Goal: Check status: Check status

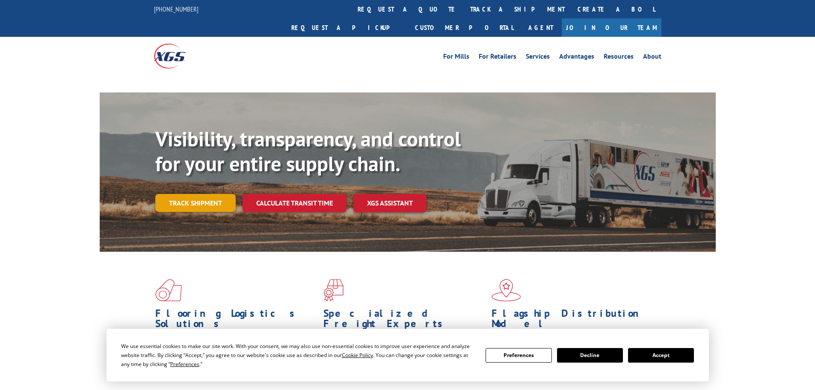
click at [209, 194] on link "Track shipment" at bounding box center [195, 203] width 80 height 18
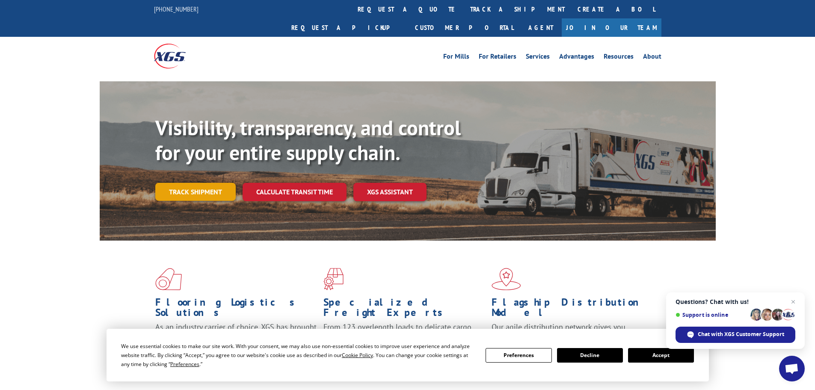
click at [215, 183] on link "Track shipment" at bounding box center [195, 192] width 80 height 18
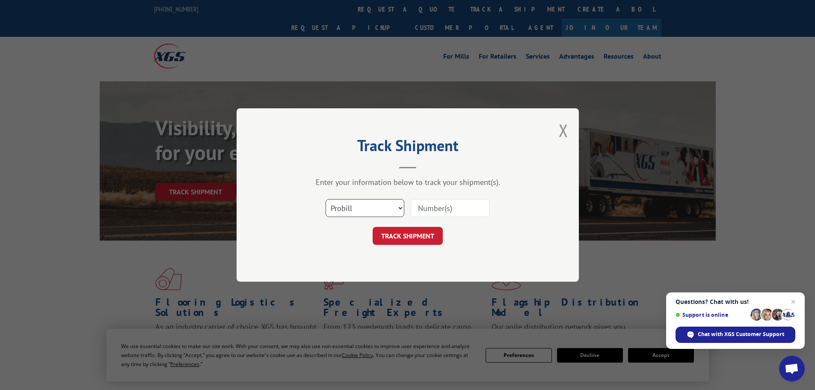
click at [360, 206] on select "Select category... Probill BOL PO" at bounding box center [365, 208] width 79 height 18
select select "po"
click at [326, 199] on select "Select category... Probill BOL PO" at bounding box center [365, 208] width 79 height 18
click at [440, 207] on input at bounding box center [450, 208] width 79 height 18
paste input "19509186"
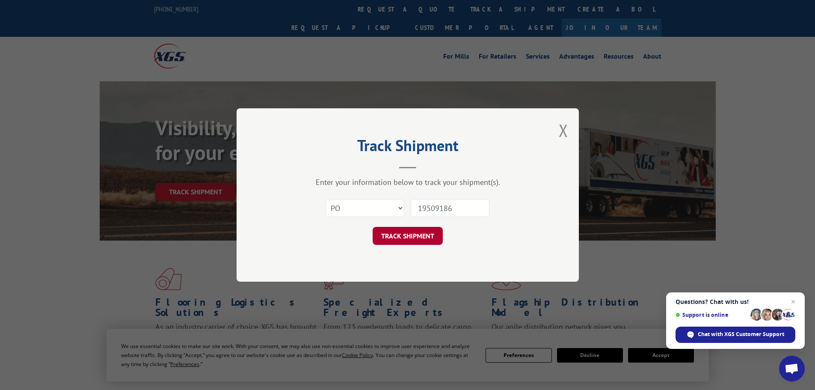
type input "19509186"
click at [428, 238] on button "TRACK SHIPMENT" at bounding box center [408, 236] width 70 height 18
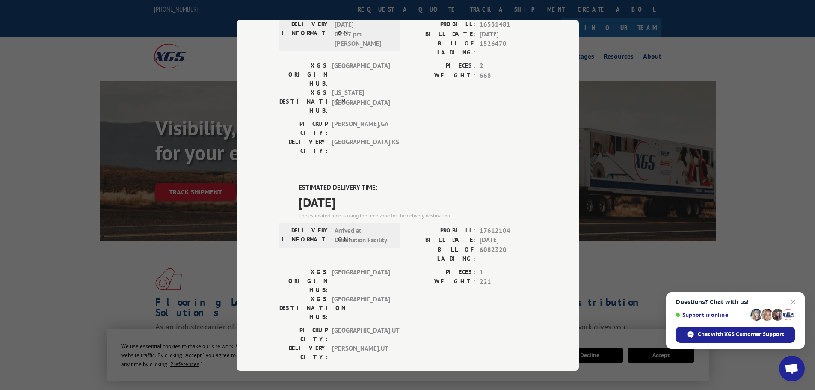
scroll to position [314, 0]
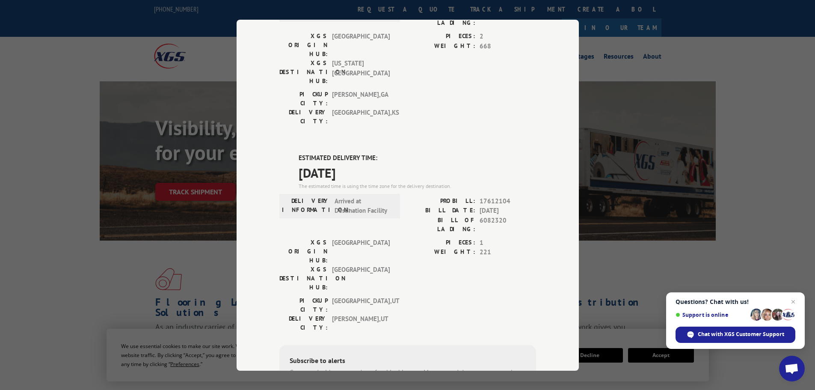
click at [48, 234] on div "Track Shipment DELIVERED DELIVERY INFORMATION: [DATE] 06:35 am [PERSON_NAME] PR…" at bounding box center [407, 195] width 815 height 390
